Goal: Check status

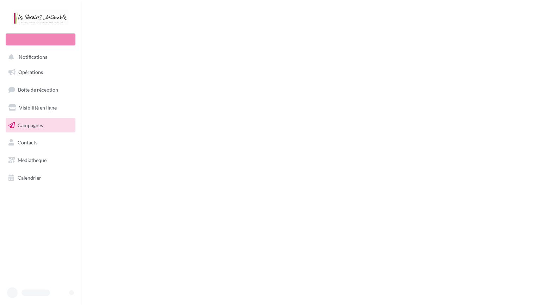
click at [40, 124] on span "Campagnes" at bounding box center [30, 125] width 25 height 6
click at [31, 127] on span "Campagnes" at bounding box center [30, 125] width 25 height 6
click at [50, 121] on link "Campagnes" at bounding box center [40, 125] width 73 height 15
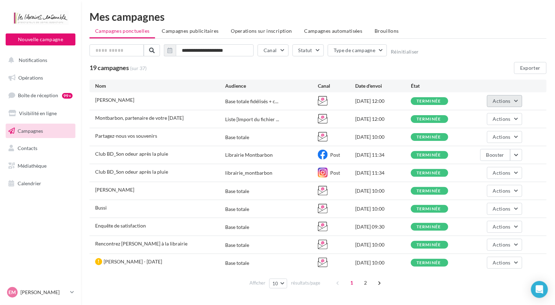
click at [519, 98] on button "Actions" at bounding box center [504, 101] width 35 height 12
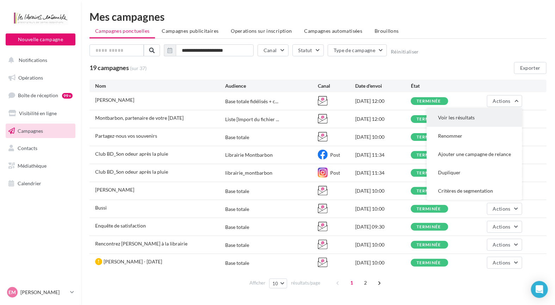
click at [470, 116] on button "Voir les résultats" at bounding box center [475, 118] width 96 height 18
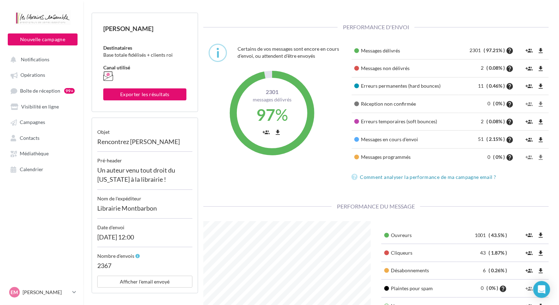
scroll to position [80, 0]
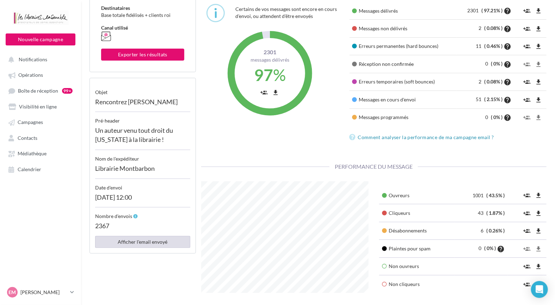
click at [147, 246] on button "Afficher l'email envoyé" at bounding box center [142, 242] width 95 height 12
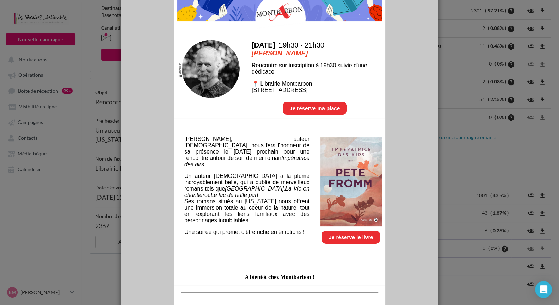
scroll to position [106, 0]
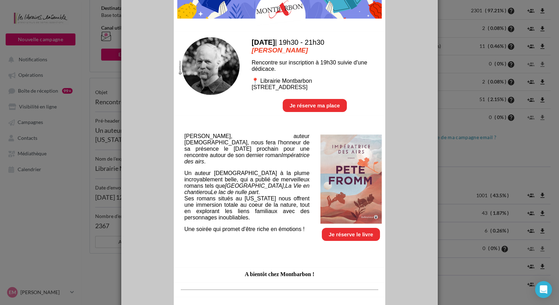
click at [256, 207] on span "Ses romans situés au [US_STATE] nous offrent une immersion totale au coeur de l…" at bounding box center [246, 208] width 125 height 25
